Goal: Task Accomplishment & Management: Complete application form

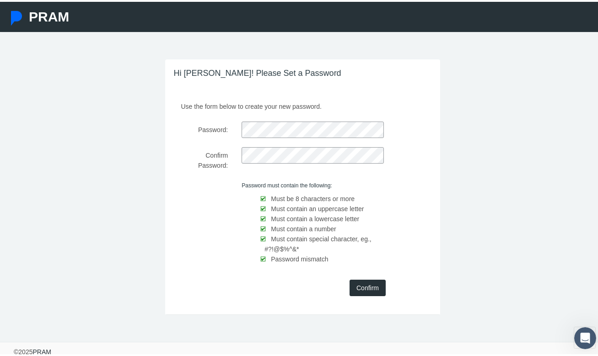
click at [361, 289] on input "Confirm" at bounding box center [367, 286] width 36 height 16
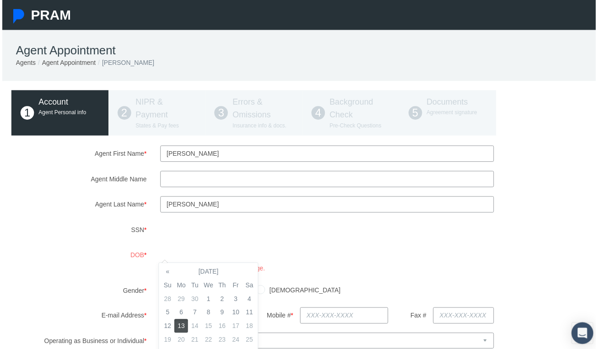
click at [138, 261] on div "DOB * You must be at least 18 years of age." at bounding box center [302, 262] width 600 height 27
click at [200, 275] on body "PRAM Agent Appointment Agents Agent Appointment Stacy Simpson 1 2 3" at bounding box center [302, 178] width 604 height 356
click at [200, 275] on th "October 2025" at bounding box center [207, 274] width 69 height 14
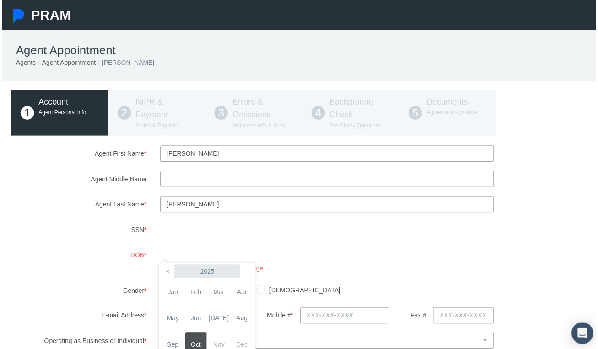
click at [200, 275] on th "2025" at bounding box center [206, 274] width 66 height 14
click at [167, 274] on th "«" at bounding box center [167, 274] width 14 height 14
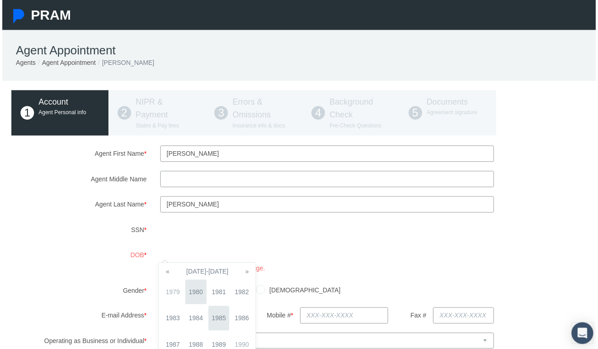
click at [194, 292] on span "1980" at bounding box center [194, 294] width 21 height 25
click at [173, 322] on span "May" at bounding box center [171, 321] width 21 height 25
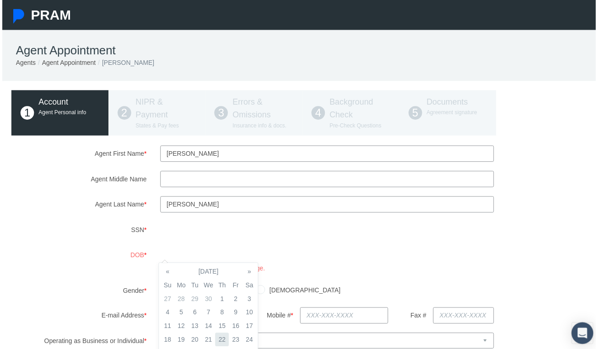
click at [222, 341] on td "22" at bounding box center [221, 343] width 14 height 14
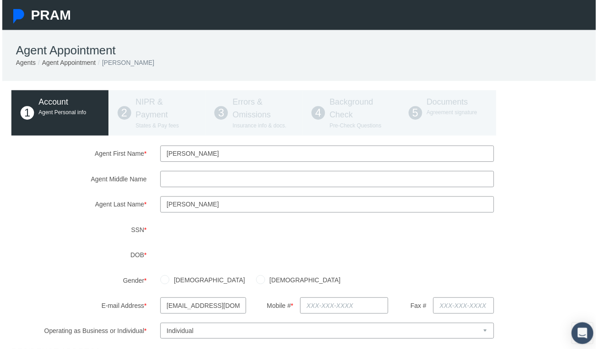
click at [256, 282] on input "Female" at bounding box center [260, 281] width 9 height 9
radio input "true"
click at [316, 310] on input "text" at bounding box center [344, 308] width 89 height 16
type input "586-718-9431"
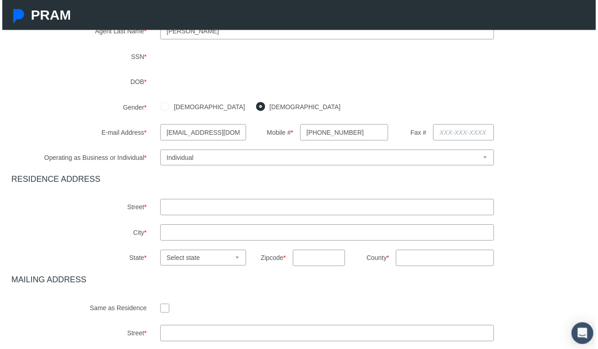
scroll to position [176, 0]
type input "47230 Tilch rd"
type input "macomb"
click at [265, 285] on h4 "MAILING ADDRESS" at bounding box center [302, 282] width 586 height 10
select select "MI"
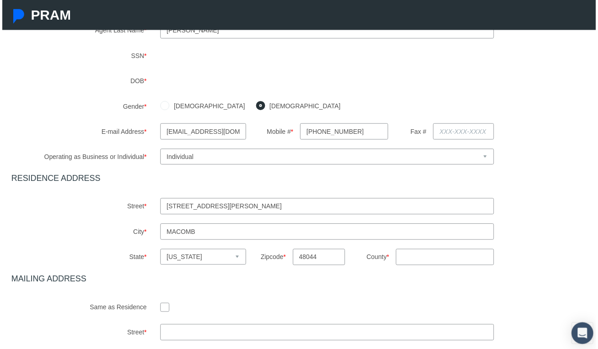
type input "48044"
click at [420, 263] on input "County *" at bounding box center [445, 259] width 99 height 16
type input "macomb"
click at [162, 310] on input "checkbox" at bounding box center [163, 309] width 9 height 9
checkbox input "true"
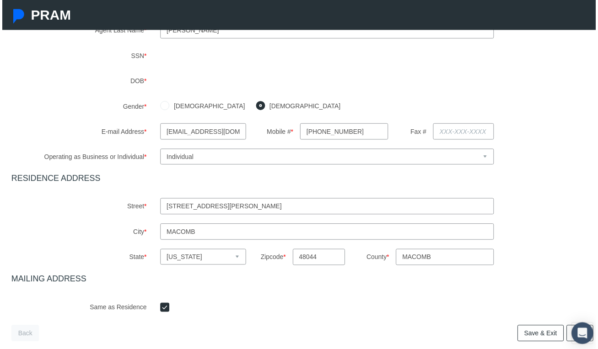
scroll to position [226, 0]
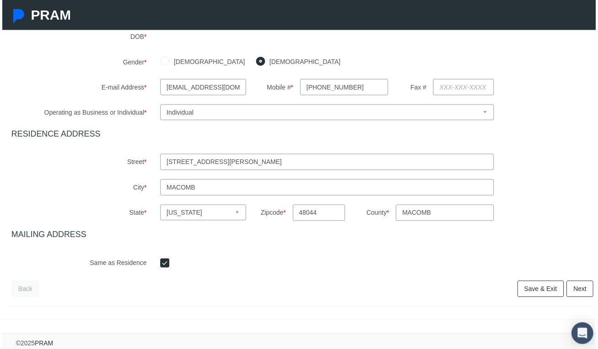
click at [577, 290] on link "Next" at bounding box center [581, 291] width 27 height 16
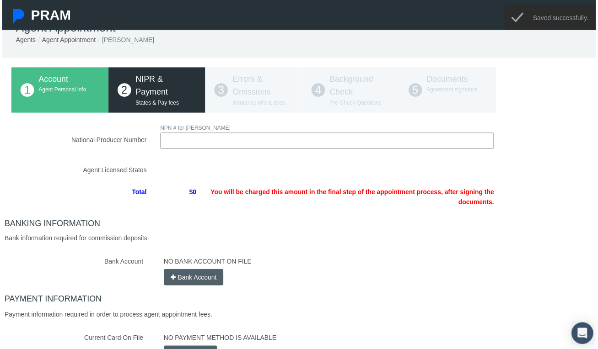
scroll to position [0, 0]
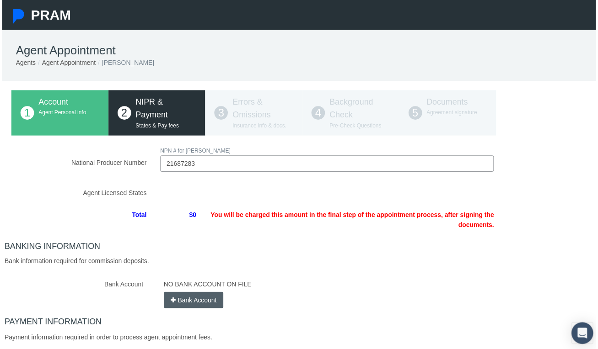
type input "21687283"
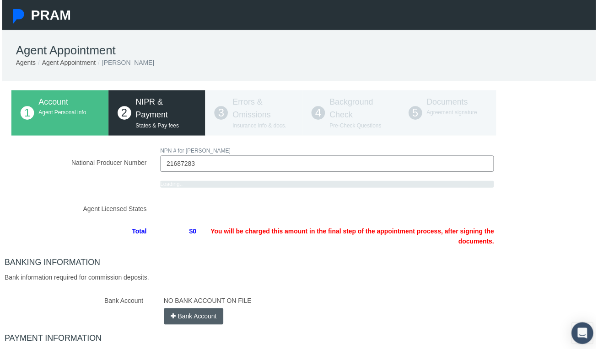
click at [245, 240] on div "National Producer Number NPN # for STACY SIMPSON 21687283 Loading.." at bounding box center [302, 276] width 586 height 258
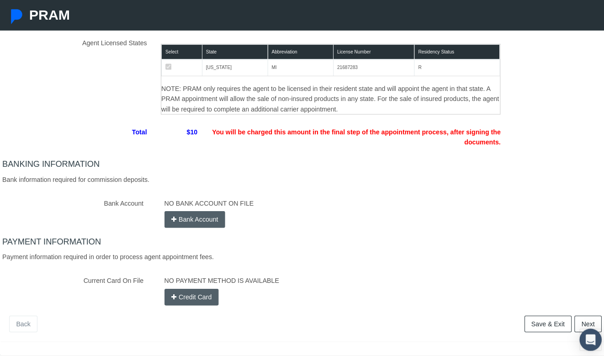
scroll to position [167, 0]
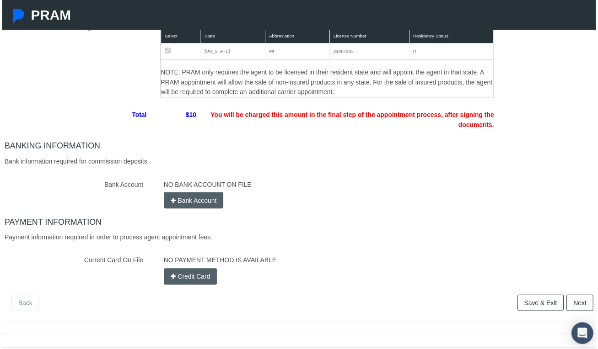
click at [187, 203] on button "Bank Account" at bounding box center [193, 202] width 60 height 16
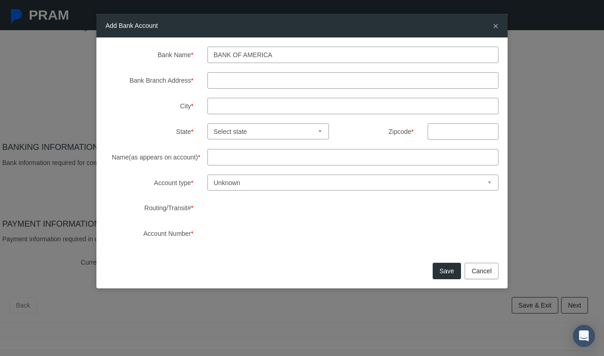
type input "Bank Of AmERICA"
type input "M"
type input "Stacy Simpson"
select select "1"
click at [338, 267] on div "Save Cancel" at bounding box center [301, 274] width 411 height 28
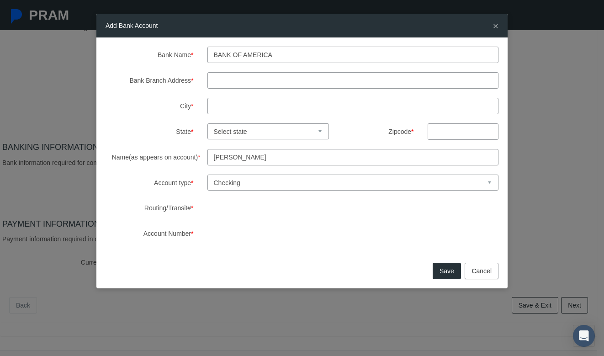
click at [253, 101] on input "City *" at bounding box center [354, 106] width 292 height 16
type input "Macomb"
type input "48044"
select select "MI"
click at [270, 83] on input "Bank Branch Address *" at bounding box center [354, 80] width 292 height 16
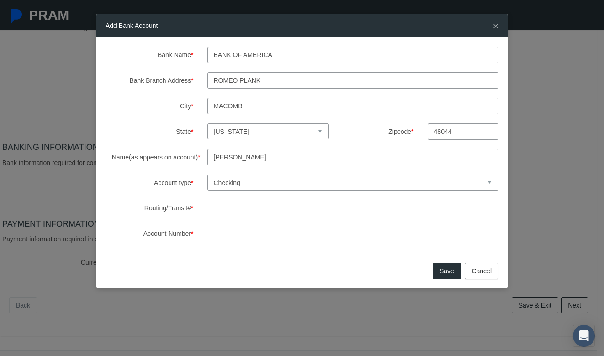
type input "Romeo Plank"
click at [444, 271] on button "Save" at bounding box center [447, 271] width 28 height 16
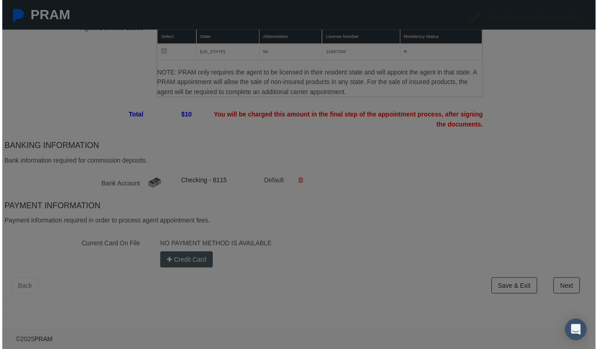
scroll to position [163, 0]
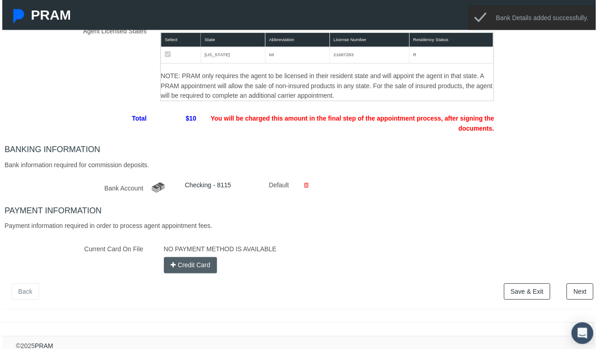
click at [193, 268] on button "Credit Card" at bounding box center [190, 267] width 54 height 16
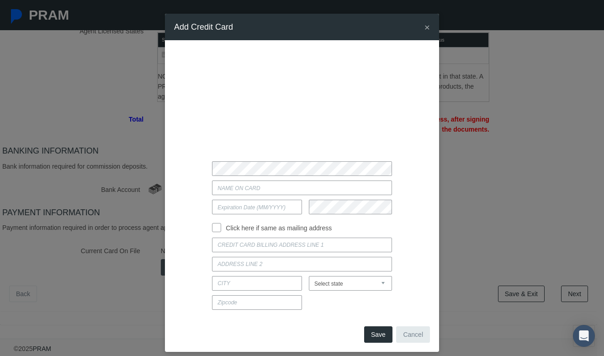
type input "12/26"
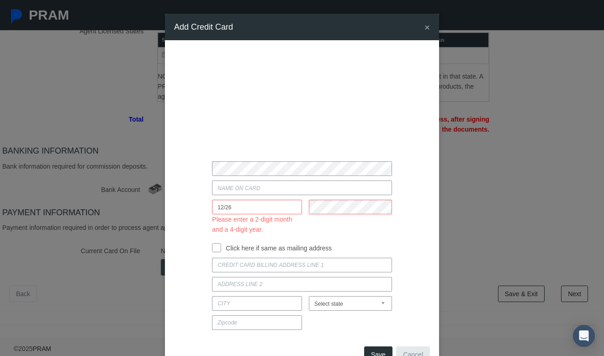
click at [193, 166] on div at bounding box center [302, 168] width 270 height 15
click at [329, 244] on label "Click here if same as mailing address" at bounding box center [276, 248] width 111 height 10
click at [221, 244] on input "Click here if same as mailing address" at bounding box center [216, 246] width 9 height 9
checkbox input "true"
type input "47230 TILCH RD"
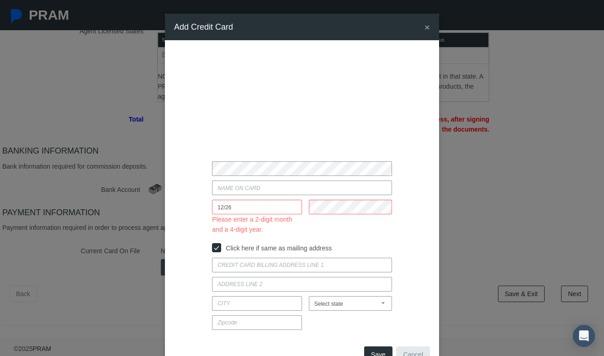
type input "MACOMB"
select select "MI"
type input "48044"
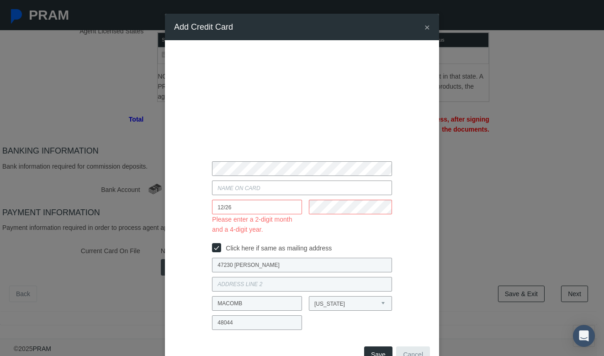
click at [179, 172] on div at bounding box center [302, 168] width 270 height 15
click at [225, 187] on input "Current Card On File" at bounding box center [302, 188] width 180 height 15
type input "Stacy Simpson"
drag, startPoint x: 237, startPoint y: 208, endPoint x: 192, endPoint y: 208, distance: 45.3
click at [192, 208] on div "12/26 Please enter a 2-digit month and a 4-digit year." at bounding box center [302, 217] width 270 height 35
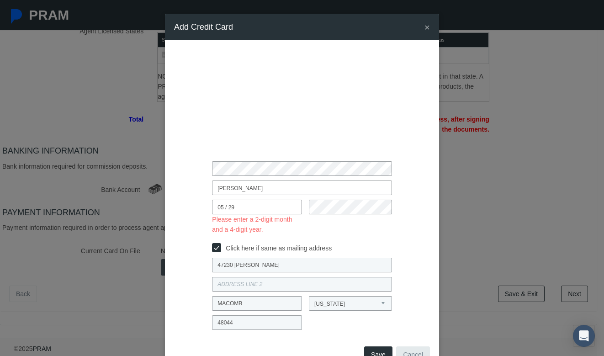
click at [388, 249] on div "Click here if same as mailing address" at bounding box center [302, 246] width 270 height 14
click at [382, 349] on button "Save" at bounding box center [378, 355] width 28 height 16
click at [374, 349] on button "Save" at bounding box center [378, 355] width 28 height 16
click at [333, 338] on div "Stacy Simpson 05 / 29 Please enter a 2-digit month and a 4-digit year. Click he…" at bounding box center [302, 191] width 274 height 303
click at [226, 210] on input "05 / 29" at bounding box center [257, 207] width 90 height 15
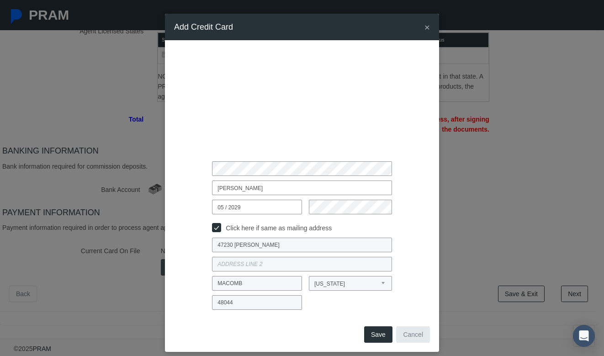
type input "05 / 2029"
click at [374, 336] on button "Save" at bounding box center [378, 334] width 28 height 16
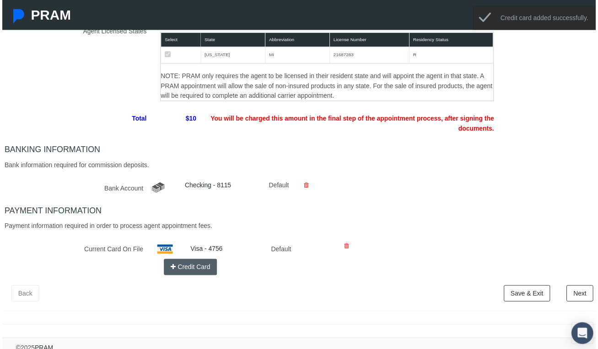
click at [573, 292] on link "Next" at bounding box center [581, 296] width 27 height 16
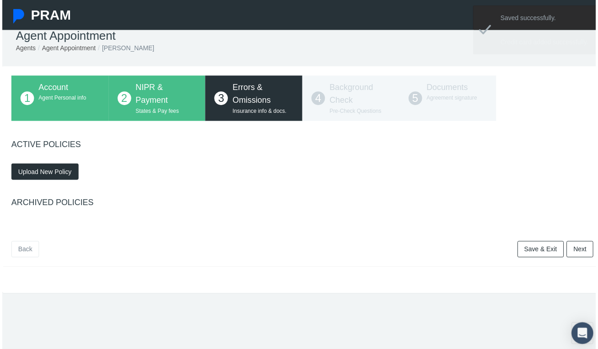
scroll to position [0, 0]
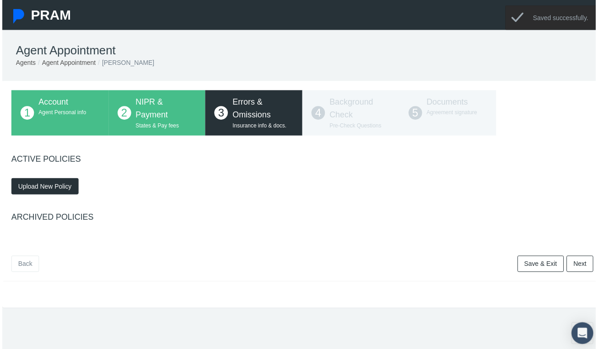
click at [38, 190] on span "Upload New Policy" at bounding box center [43, 187] width 54 height 7
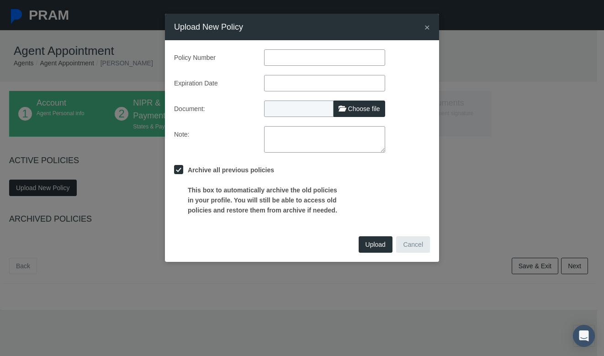
click at [294, 59] on input "text" at bounding box center [324, 57] width 121 height 16
paste input "425171296"
type input "425171296"
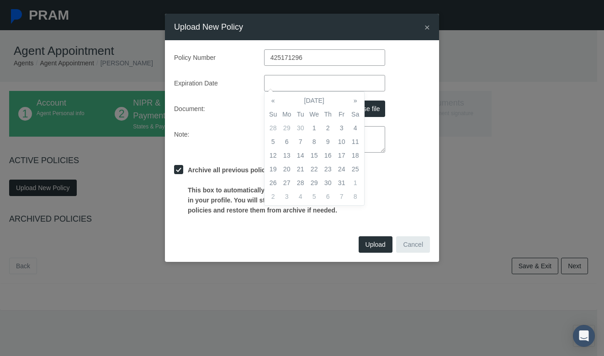
click at [293, 80] on input "text" at bounding box center [324, 83] width 121 height 16
click at [312, 103] on th "October 2025" at bounding box center [314, 101] width 69 height 14
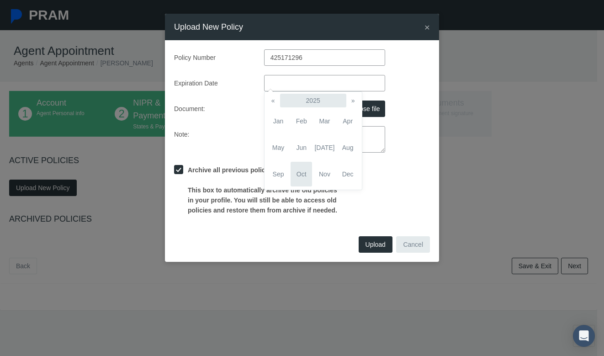
click at [316, 101] on th "2025" at bounding box center [313, 101] width 66 height 14
click at [352, 149] on span "2026" at bounding box center [347, 147] width 21 height 25
click at [306, 175] on span "Oct" at bounding box center [301, 174] width 21 height 25
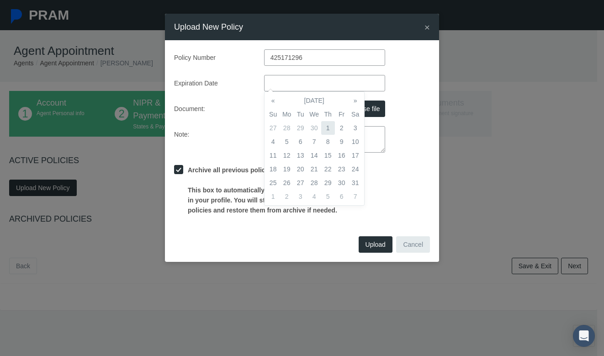
click at [327, 129] on td "1" at bounding box center [328, 128] width 14 height 14
type input "10/01/2026"
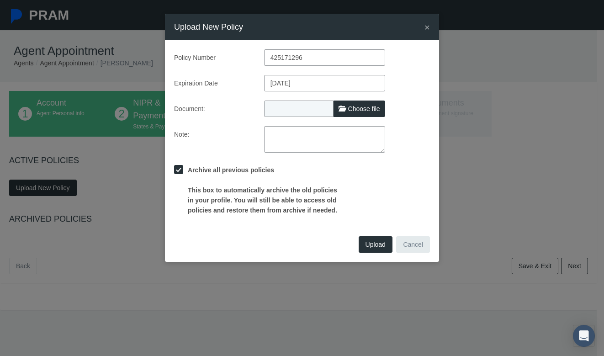
click at [216, 132] on label "Note:" at bounding box center [212, 139] width 90 height 27
click at [346, 107] on label "Choose file" at bounding box center [360, 109] width 52 height 16
click at [346, 107] on input "Choose file" at bounding box center [324, 107] width 121 height 13
type input "C:\fakepath\Stacy_Simpson_lh-eo_certificate.pdf"
type input "Stacy_Simpson_lh-eo_certificate.pdf"
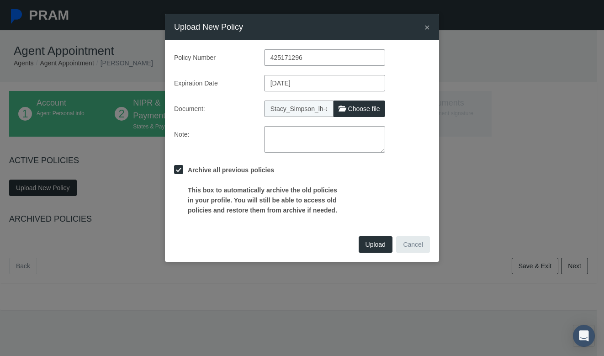
click at [374, 245] on span "Upload" at bounding box center [376, 244] width 20 height 7
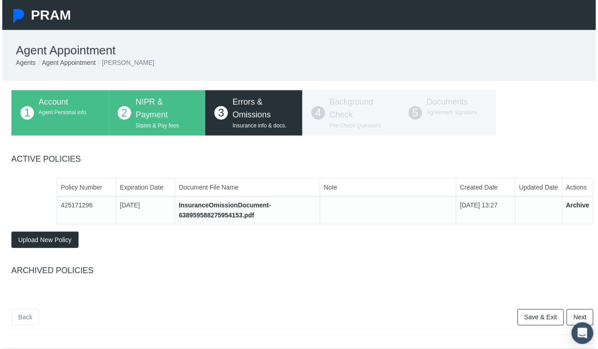
click at [568, 317] on link "Next" at bounding box center [581, 320] width 27 height 16
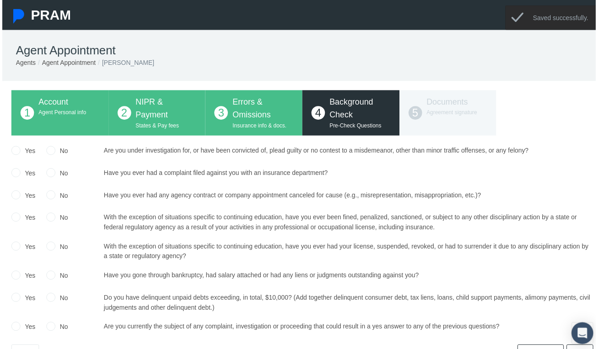
click at [49, 153] on input "No" at bounding box center [48, 151] width 9 height 9
radio input "true"
click at [49, 170] on input "No" at bounding box center [48, 173] width 9 height 9
radio input "true"
click at [49, 194] on input "No" at bounding box center [48, 196] width 9 height 9
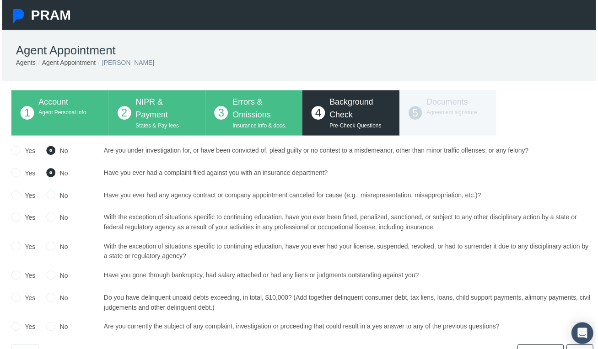
radio input "true"
click at [48, 221] on input "No" at bounding box center [48, 218] width 9 height 9
radio input "true"
click at [53, 247] on input "No" at bounding box center [48, 247] width 9 height 9
radio input "true"
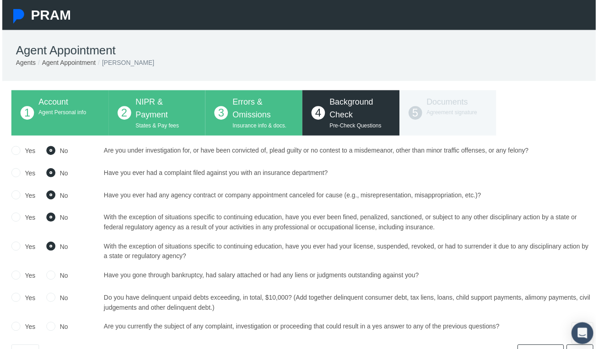
click at [50, 278] on input "No" at bounding box center [48, 276] width 9 height 9
radio input "true"
click at [49, 301] on input "No" at bounding box center [48, 299] width 9 height 9
radio input "true"
click at [49, 331] on input "No" at bounding box center [48, 328] width 9 height 9
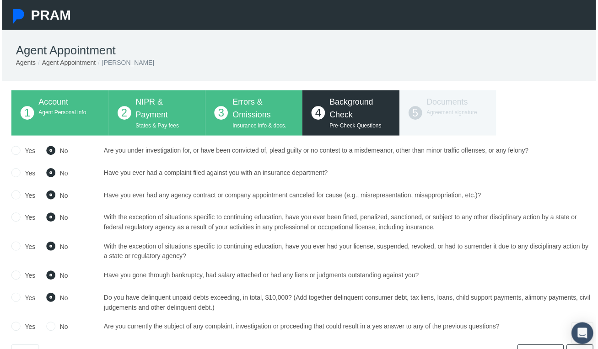
radio input "true"
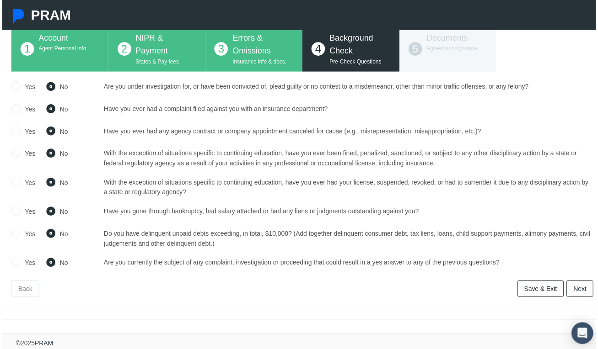
scroll to position [70, 0]
click at [569, 284] on link "Next" at bounding box center [581, 291] width 27 height 16
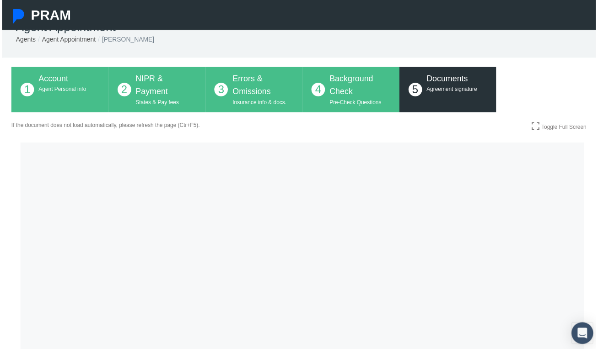
scroll to position [21, 0]
